Goal: Task Accomplishment & Management: Complete application form

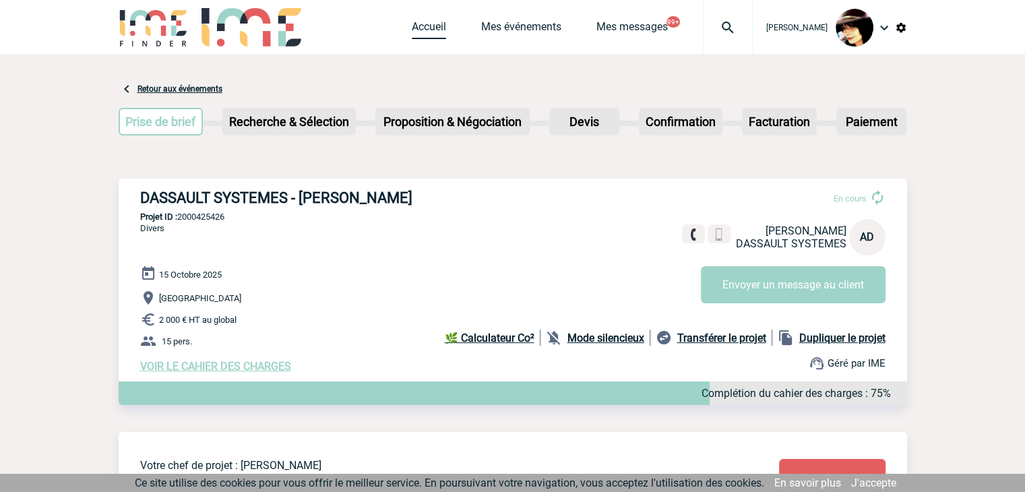
click at [413, 28] on link "Accueil" at bounding box center [429, 29] width 34 height 19
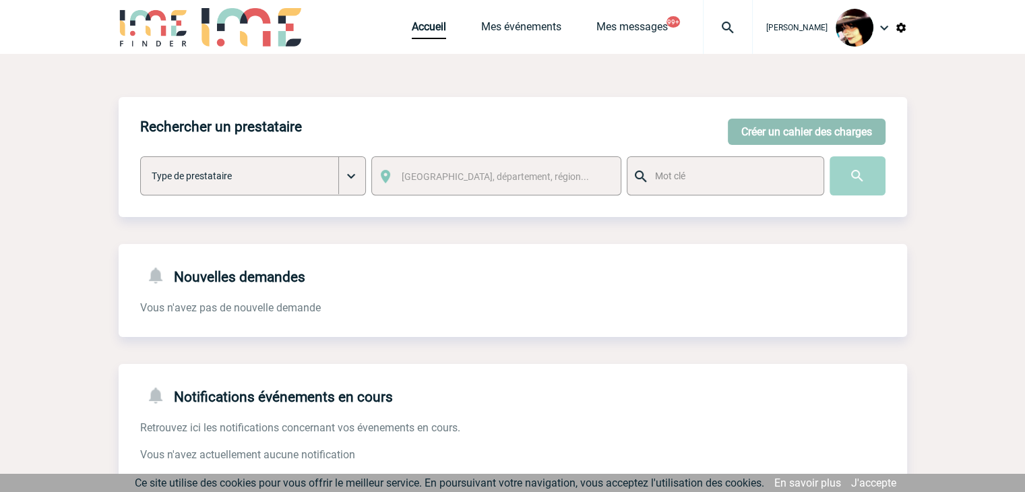
click at [773, 135] on button "Créer un cahier des charges" at bounding box center [807, 132] width 158 height 26
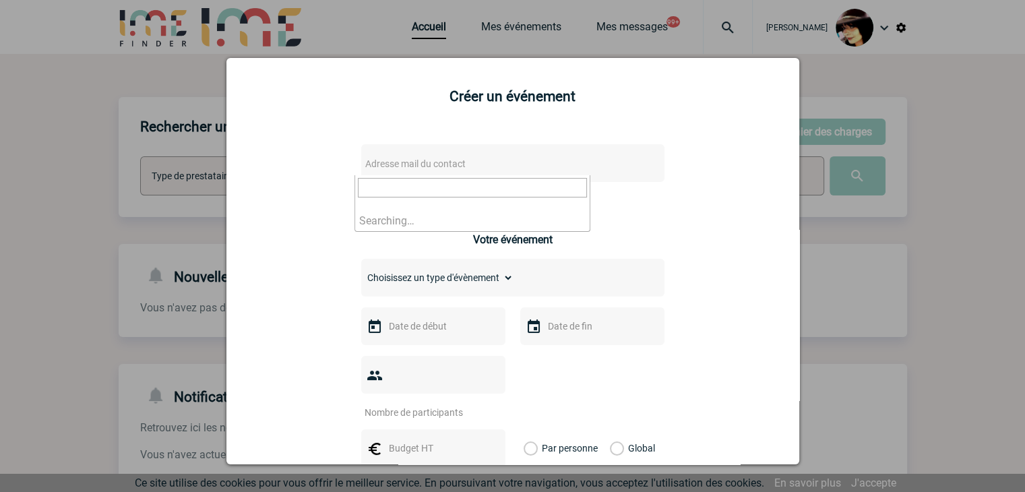
click at [512, 165] on span "Adresse mail du contact" at bounding box center [478, 163] width 236 height 19
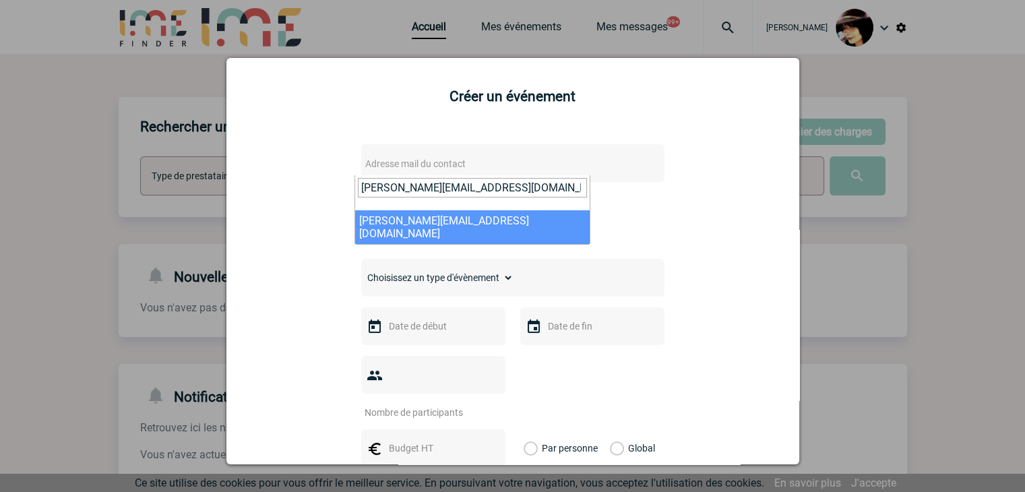
type input "beatrice.petitjean@mobilize-fs.com"
select select "125624"
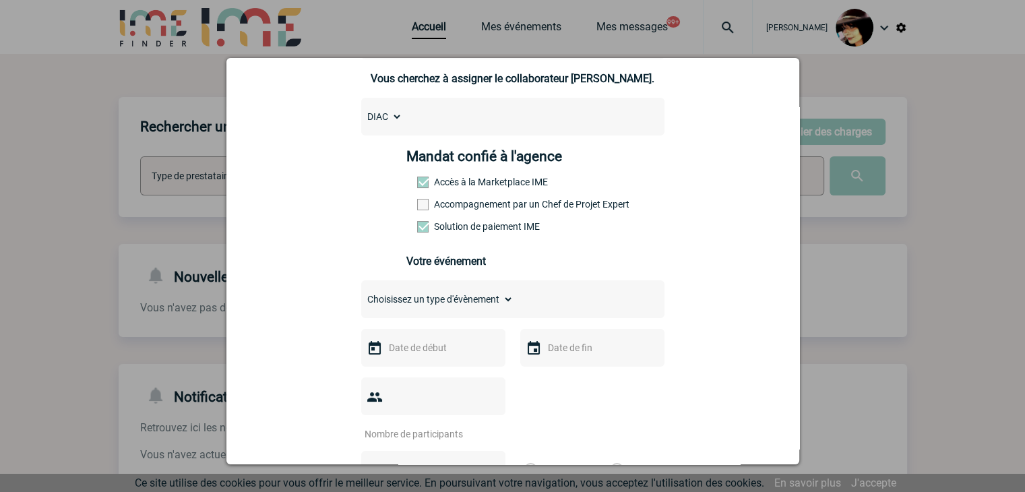
scroll to position [135, 0]
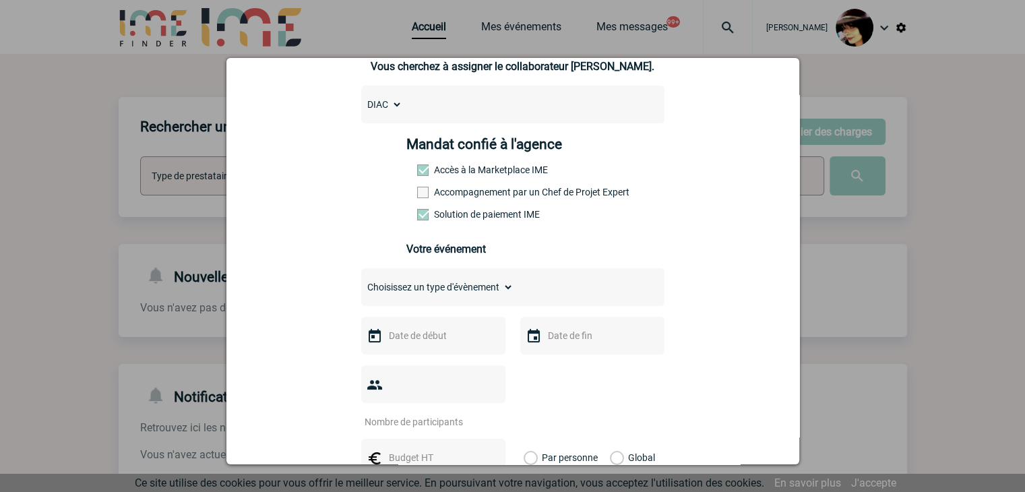
click at [394, 305] on div "Choisissez un type d'évènement Séminaire avec nuitée Séminaire sans nuitée Repa…" at bounding box center [512, 287] width 303 height 38
click at [394, 297] on select "Choisissez un type d'évènement Séminaire avec nuitée Séminaire sans nuitée Repa…" at bounding box center [437, 287] width 152 height 19
select select "1"
click at [361, 282] on select "Choisissez un type d'évènement Séminaire avec nuitée Séminaire sans nuitée Repa…" at bounding box center [437, 287] width 152 height 19
click at [429, 336] on input "text" at bounding box center [431, 336] width 93 height 18
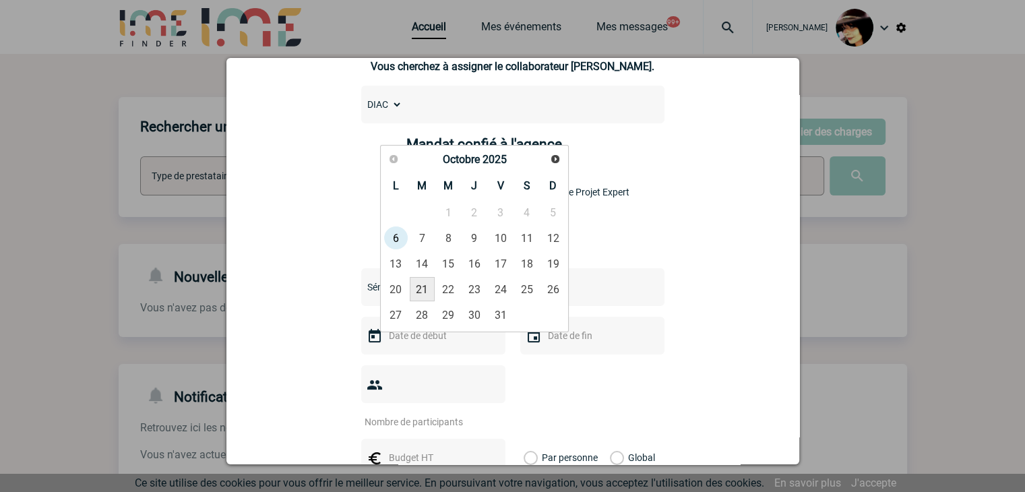
click at [416, 286] on link "21" at bounding box center [422, 289] width 25 height 24
type input "21-10-2025"
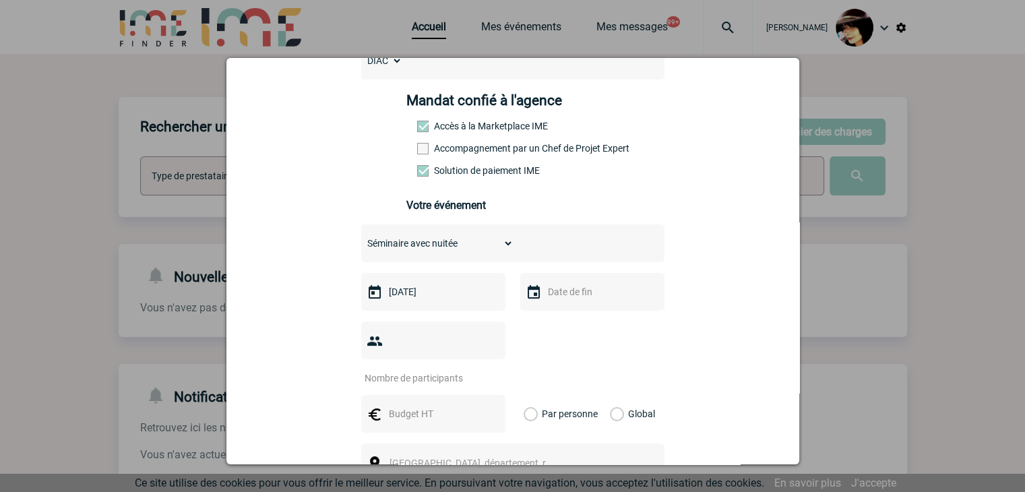
scroll to position [202, 0]
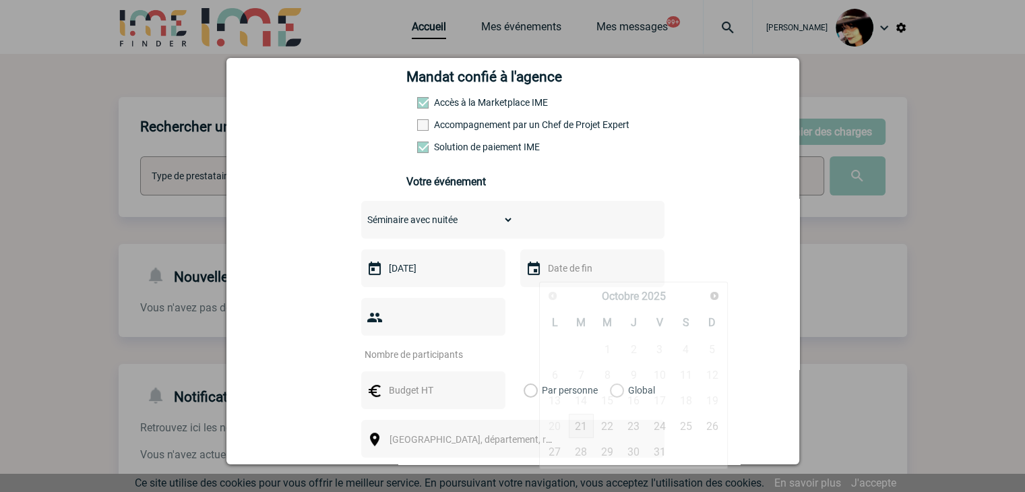
click at [553, 273] on input "text" at bounding box center [591, 268] width 93 height 18
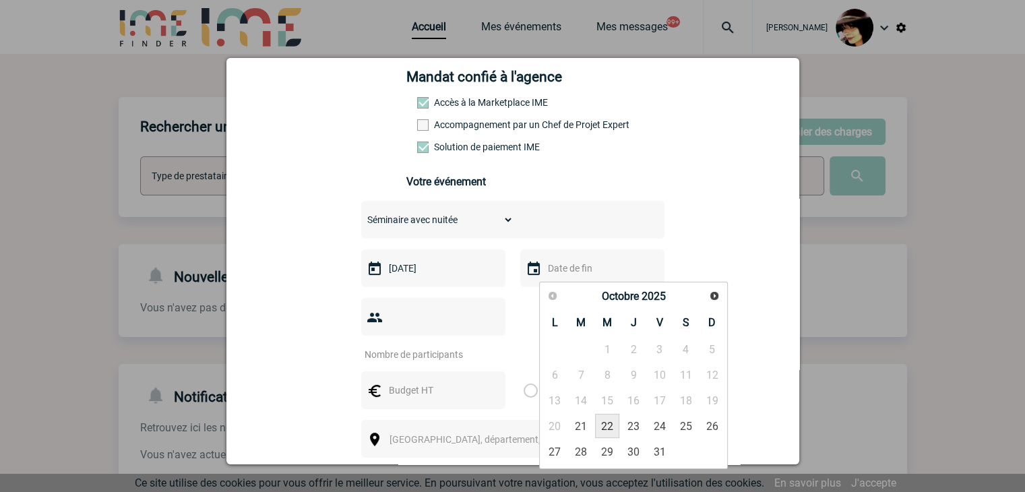
drag, startPoint x: 601, startPoint y: 430, endPoint x: 426, endPoint y: 352, distance: 191.6
click at [601, 429] on link "22" at bounding box center [607, 426] width 25 height 24
type input "22-10-2025"
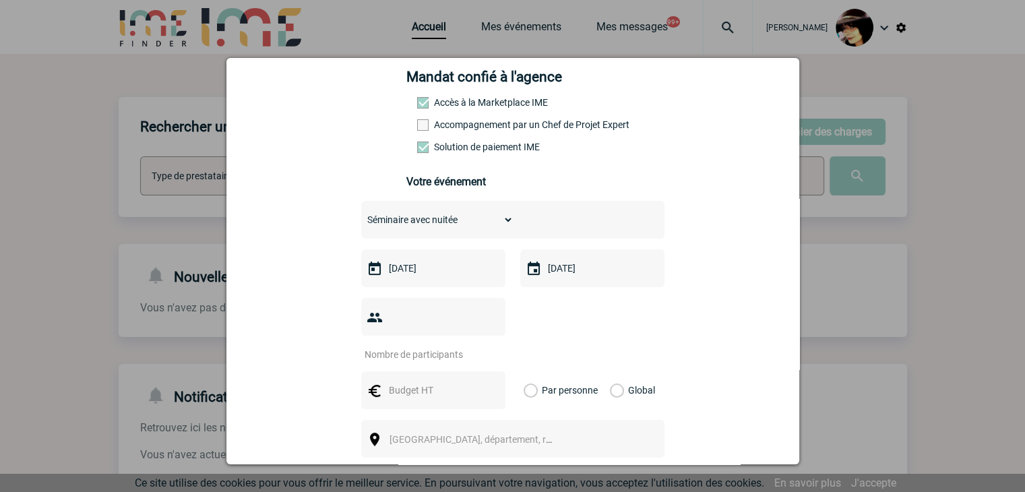
drag, startPoint x: 425, startPoint y: 325, endPoint x: 434, endPoint y: 299, distance: 28.3
click at [423, 346] on input "number" at bounding box center [424, 355] width 127 height 18
type input "1"
click at [396, 381] on input "text" at bounding box center [431, 390] width 93 height 18
type input "430"
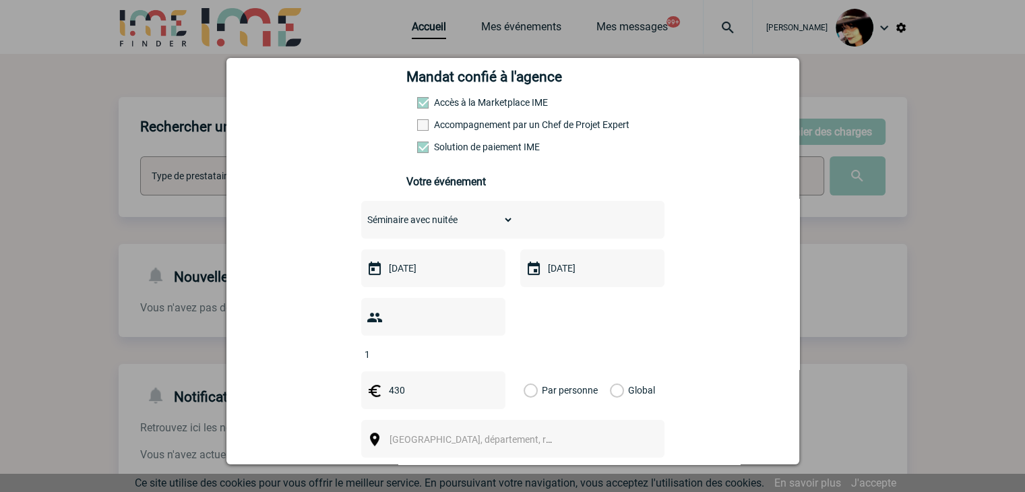
click at [617, 371] on div "Global" at bounding box center [630, 390] width 45 height 38
click at [612, 371] on label "Global" at bounding box center [614, 390] width 9 height 38
click at [0, 0] on input "Global" at bounding box center [0, 0] width 0 height 0
click at [425, 434] on span "[GEOGRAPHIC_DATA], département, région..." at bounding box center [483, 439] width 187 height 11
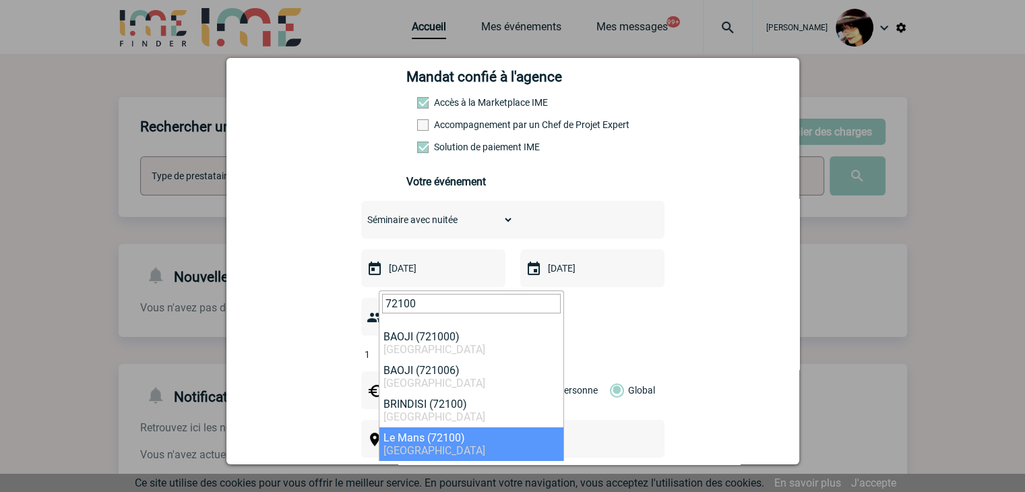
type input "72100"
select select "6161"
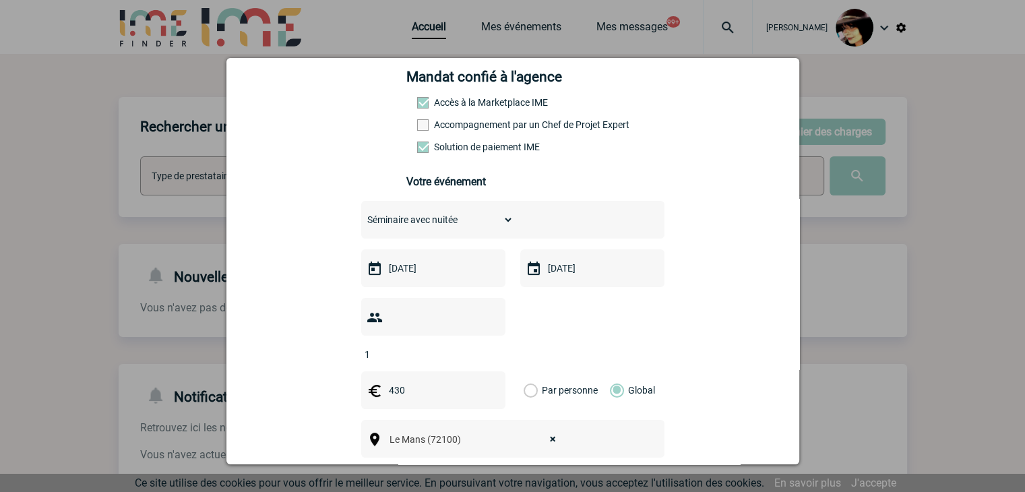
scroll to position [270, 0]
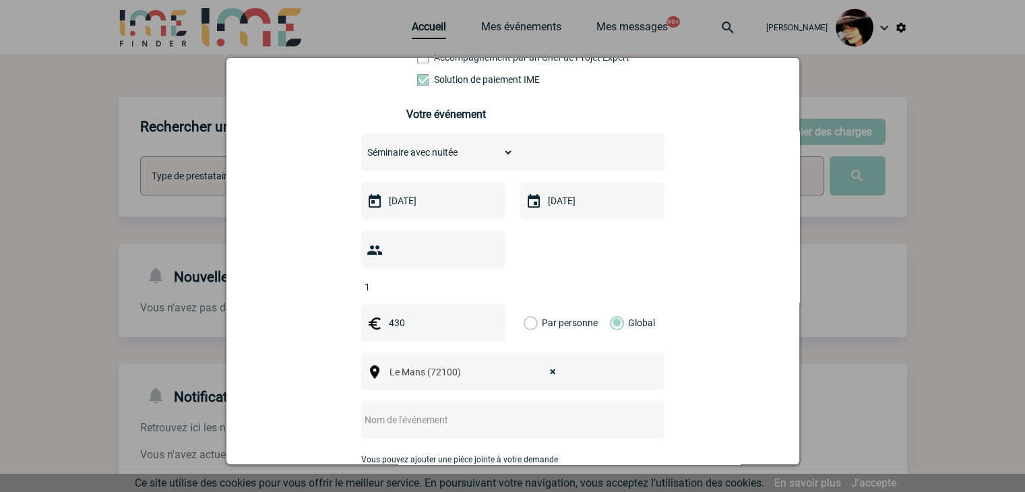
click at [417, 411] on input "text" at bounding box center [495, 420] width 268 height 18
click at [479, 411] on input "CENTRALISATION -" at bounding box center [495, 420] width 268 height 18
paste input "Mercure Le Mans Batignolles"
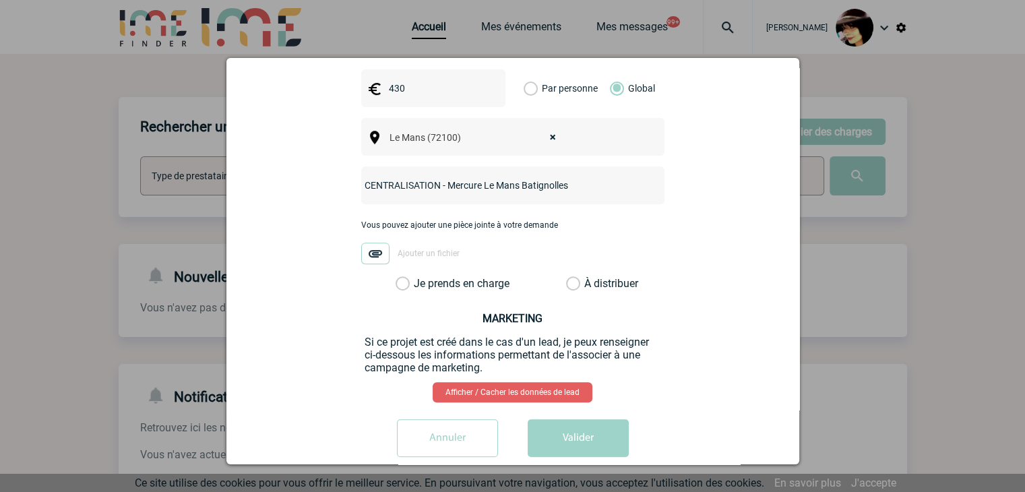
scroll to position [507, 0]
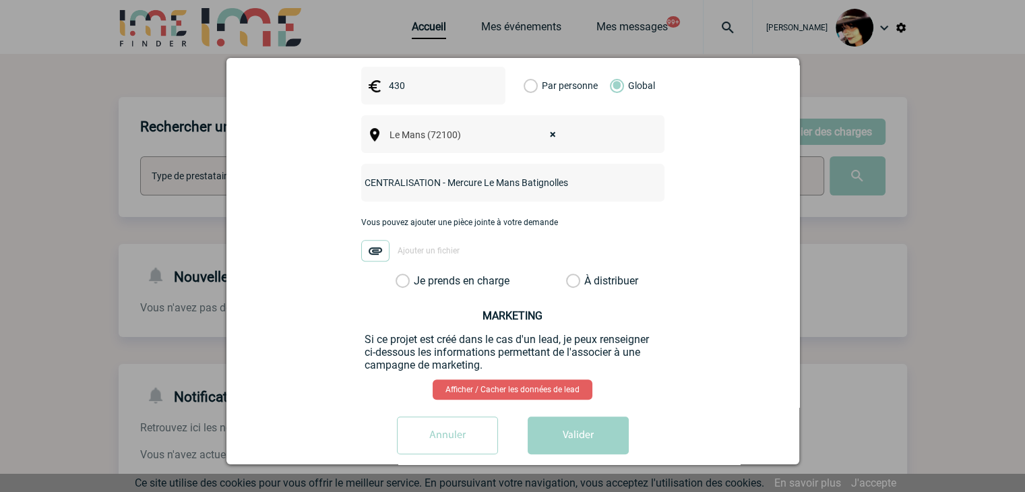
type input "CENTRALISATION - Mercure Le Mans Batignolles"
click at [566, 274] on label "À distribuer" at bounding box center [573, 280] width 14 height 13
click at [0, 0] on input "À distribuer" at bounding box center [0, 0] width 0 height 0
click at [577, 416] on button "Valider" at bounding box center [578, 435] width 101 height 38
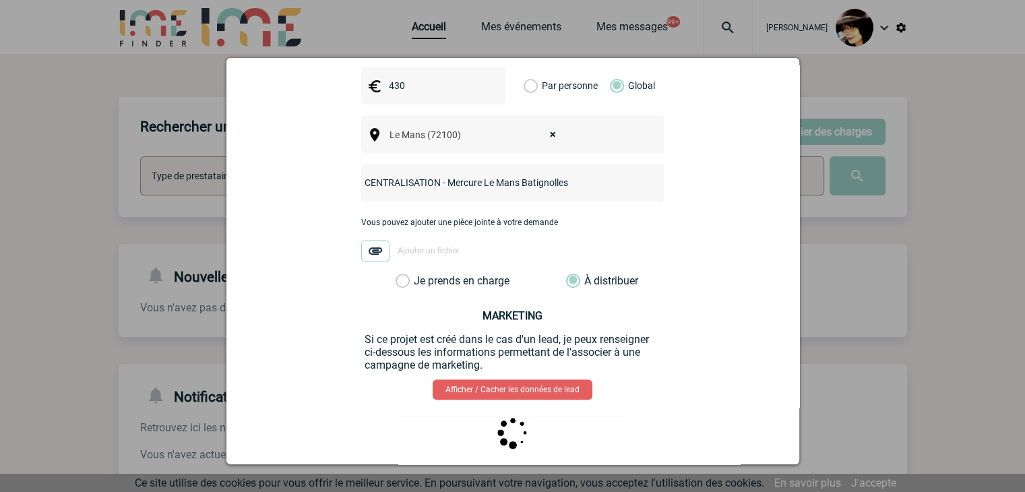
scroll to position [0, 0]
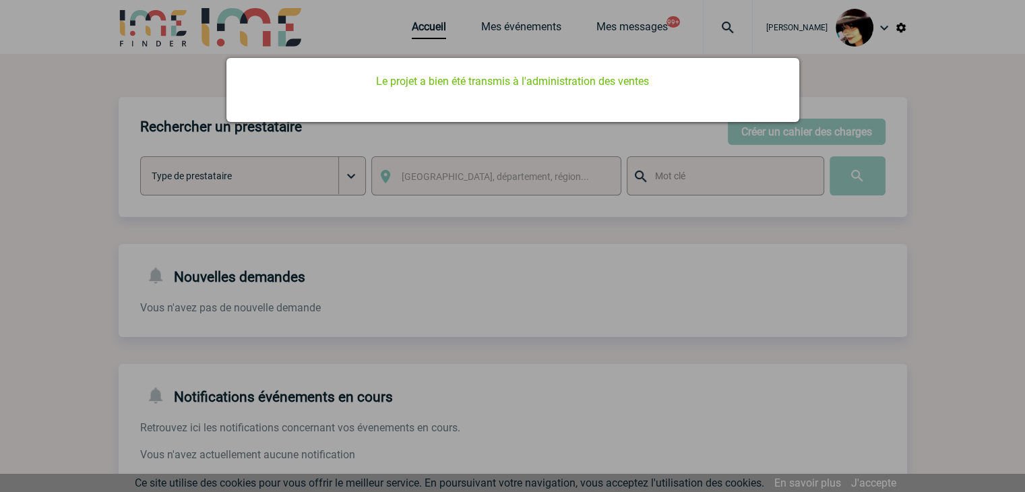
drag, startPoint x: 504, startPoint y: 316, endPoint x: 403, endPoint y: 63, distance: 272.8
click at [503, 307] on div at bounding box center [512, 246] width 1025 height 492
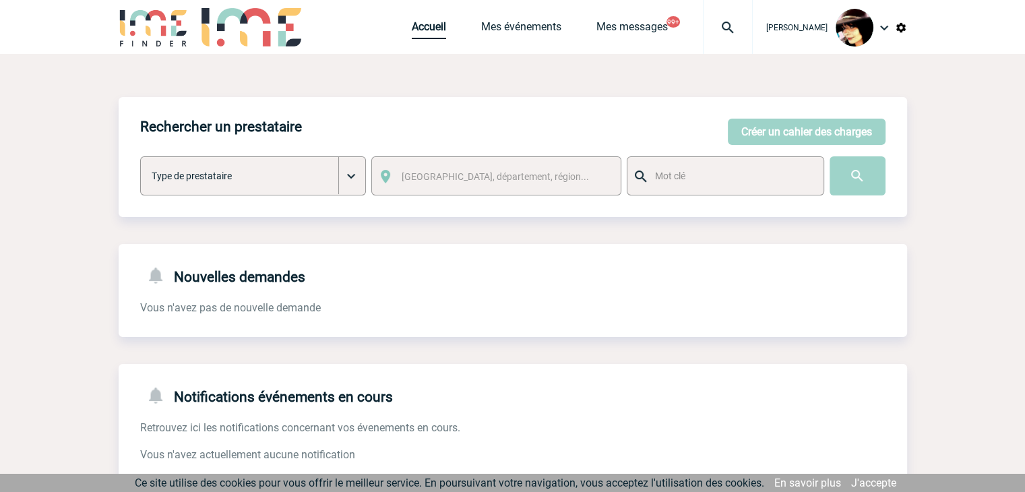
click at [412, 28] on link "Accueil" at bounding box center [429, 29] width 34 height 19
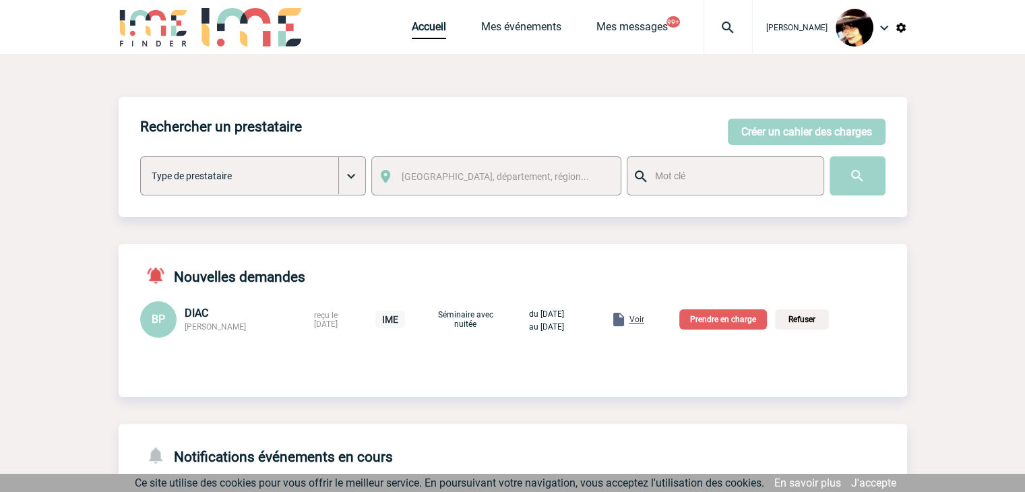
click at [644, 318] on div "Voir" at bounding box center [628, 319] width 34 height 16
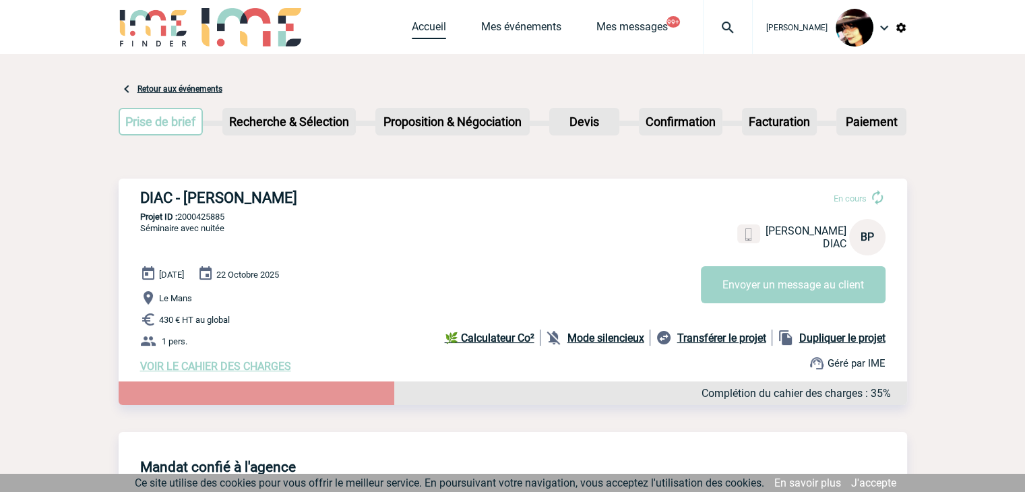
click at [412, 28] on link "Accueil" at bounding box center [429, 29] width 34 height 19
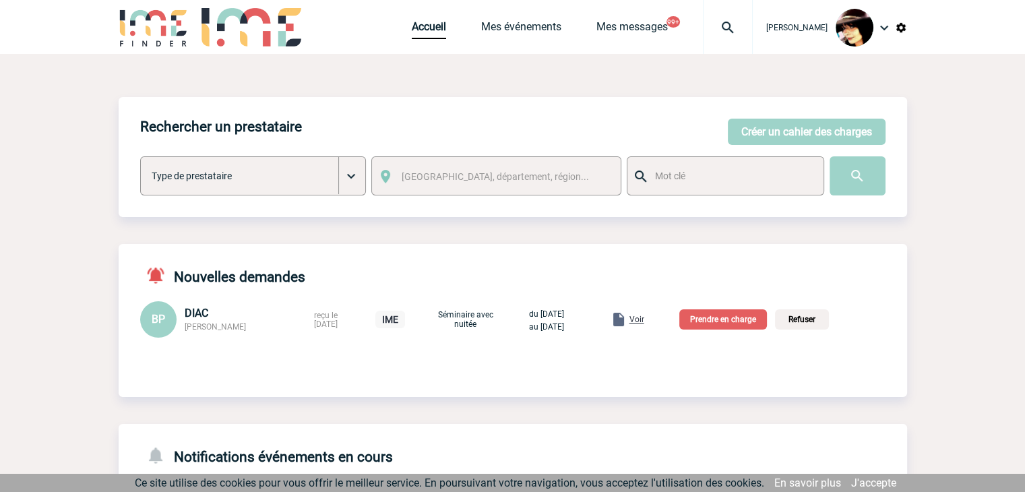
click at [722, 322] on p "Prendre en charge" at bounding box center [723, 319] width 88 height 20
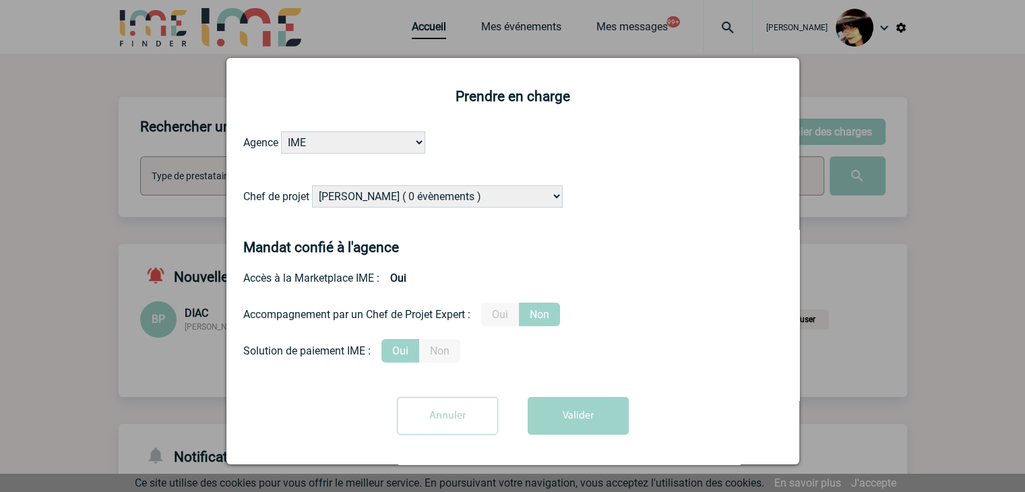
click at [476, 202] on select "Alizée VERLAGUET ( 0 évènements ) Anne-Françoise BONHOMME ( 197 évènements ) An…" at bounding box center [437, 196] width 251 height 22
select select "132114"
click at [476, 202] on select "Alizée VERLAGUET ( 0 évènements ) Anne-Françoise BONHOMME ( 197 évènements ) An…" at bounding box center [437, 196] width 251 height 22
click at [588, 405] on button "Valider" at bounding box center [578, 416] width 101 height 38
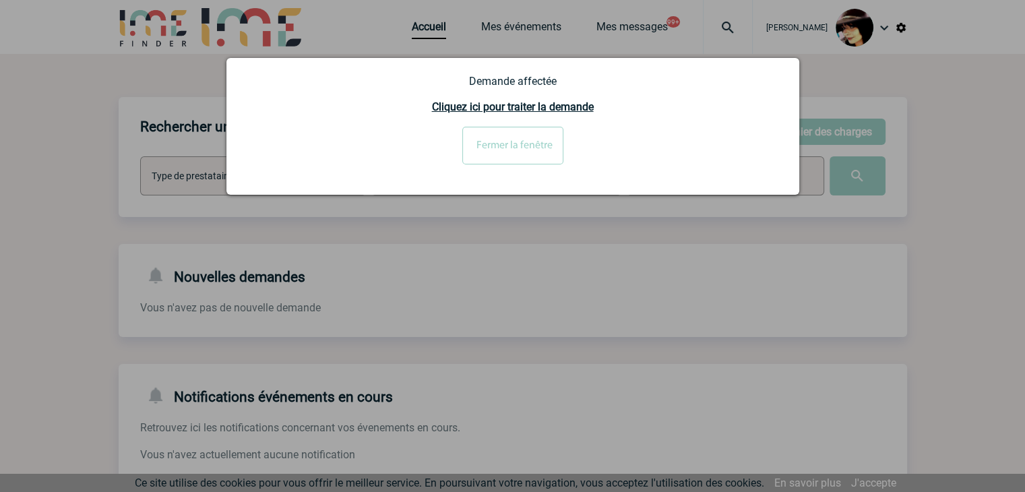
click at [494, 152] on input "Fermer la fenêtre" at bounding box center [512, 146] width 101 height 38
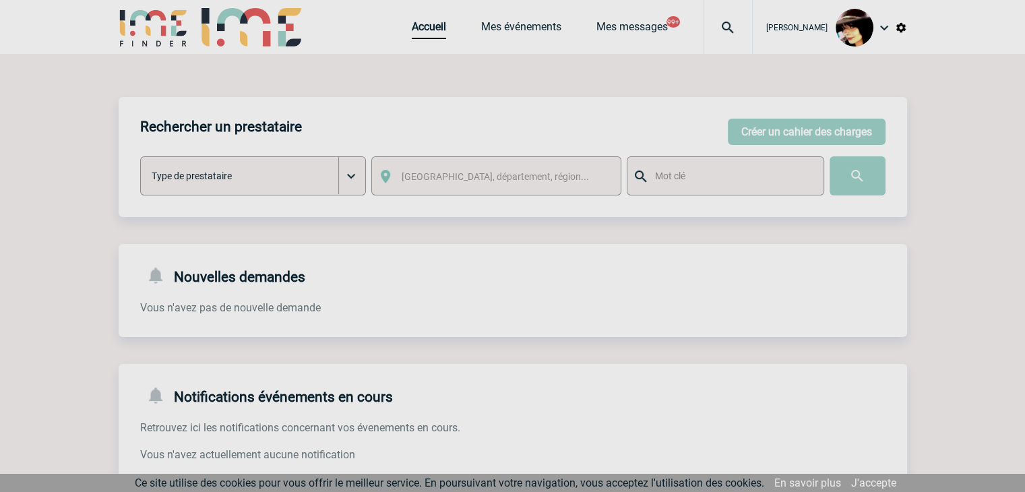
click at [714, 25] on img at bounding box center [728, 28] width 49 height 16
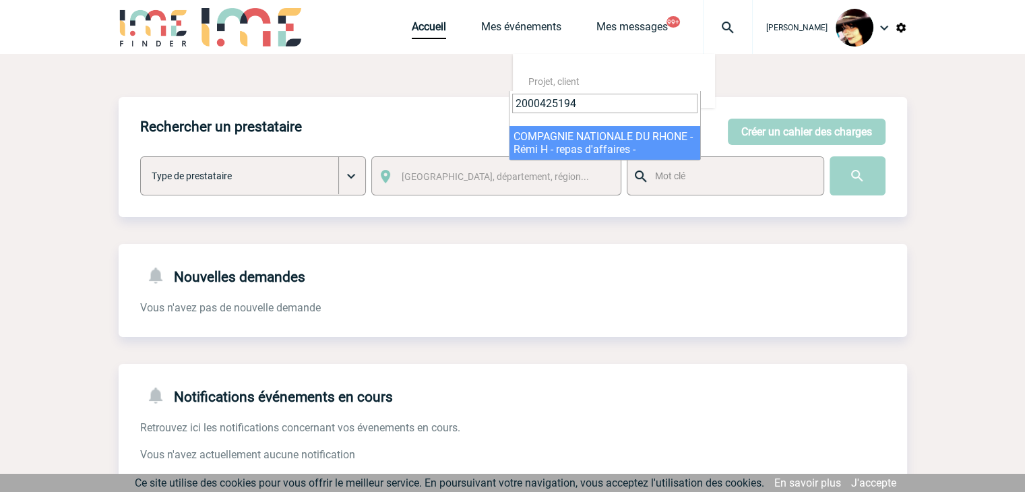
type input "2000425194"
select select "24695"
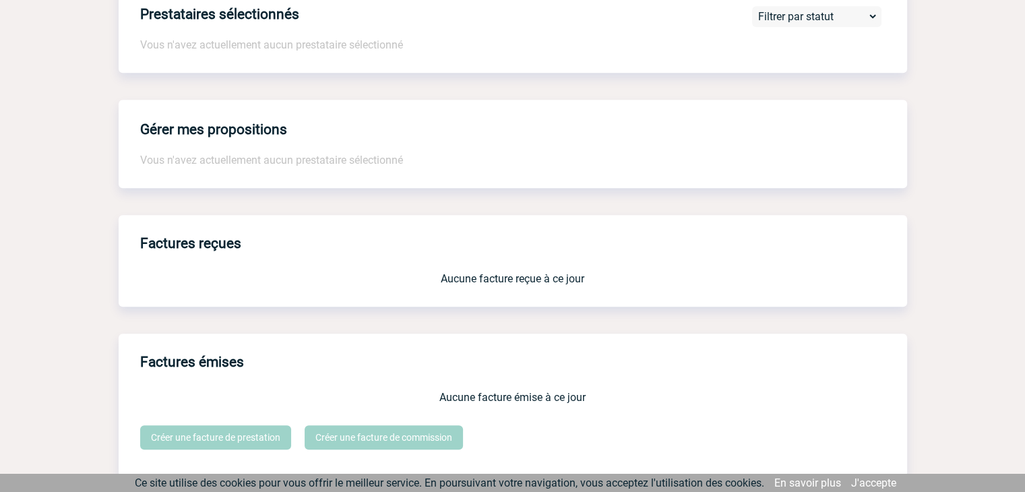
scroll to position [1114, 0]
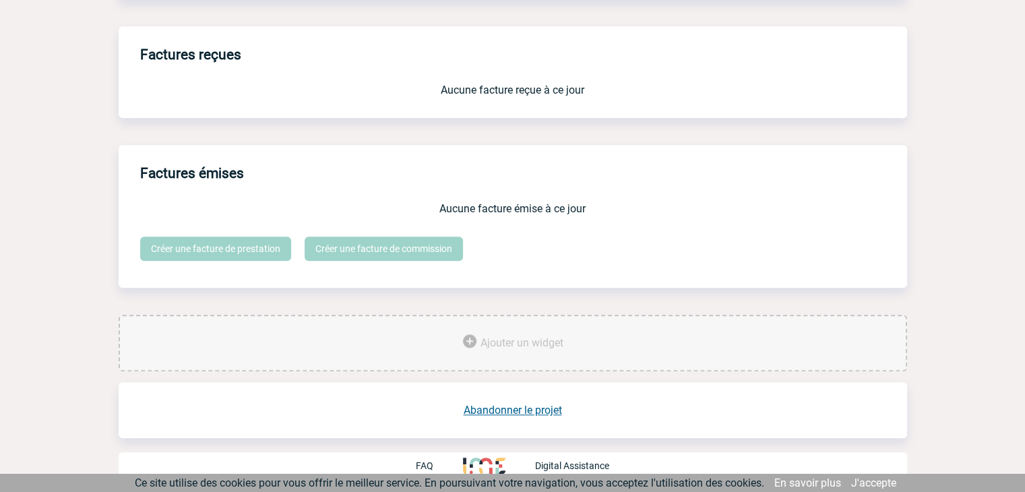
click at [542, 405] on link "Abandonner le projet" at bounding box center [513, 410] width 98 height 13
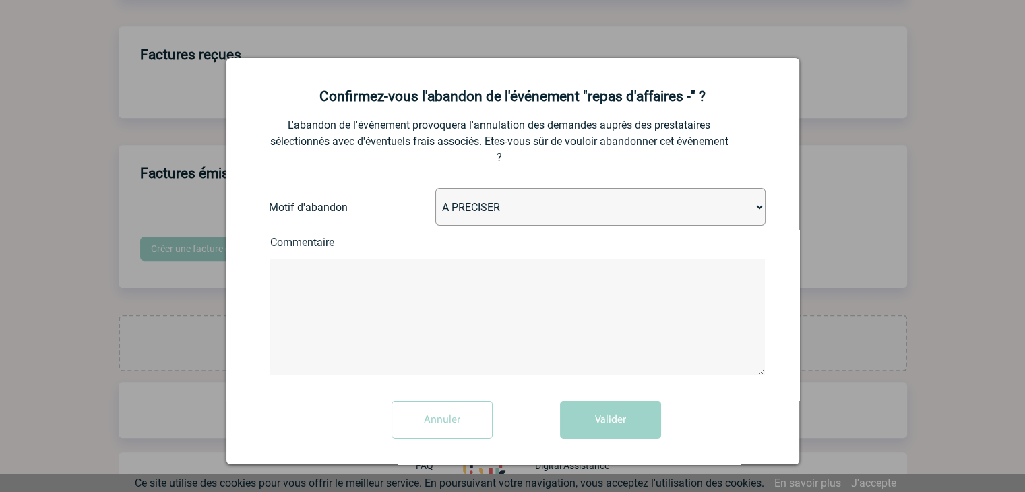
click at [476, 208] on select "A PRECISER Projet annulé Projet reporté Evénement organisé en interne A fait ap…" at bounding box center [600, 207] width 330 height 38
select select "ABANDON_PROJET_09"
click at [435, 189] on select "A PRECISER Projet annulé Projet reporté Evénement organisé en interne A fait ap…" at bounding box center [600, 207] width 330 height 38
click at [574, 415] on button "Valider" at bounding box center [610, 420] width 101 height 38
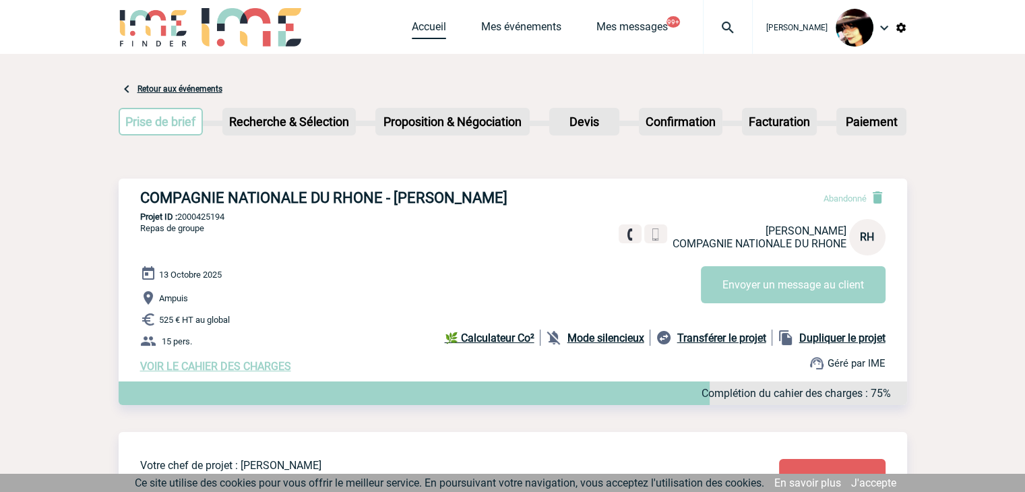
click at [412, 31] on link "Accueil" at bounding box center [429, 29] width 34 height 19
